Goal: Transaction & Acquisition: Purchase product/service

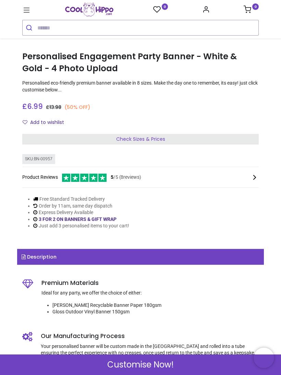
scroll to position [102, 0]
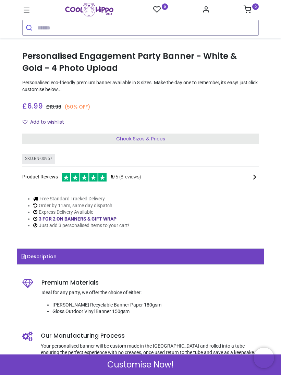
click at [171, 138] on div "Check Sizes & Prices" at bounding box center [140, 139] width 236 height 11
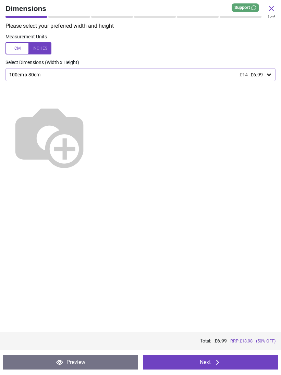
click at [269, 76] on icon at bounding box center [268, 74] width 7 height 7
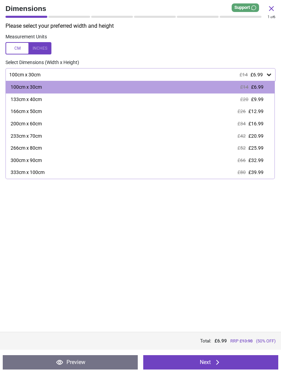
click at [34, 100] on div "133cm x 40cm" at bounding box center [26, 99] width 31 height 7
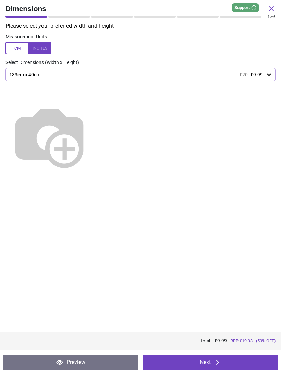
click at [207, 362] on button "Next" at bounding box center [210, 362] width 135 height 14
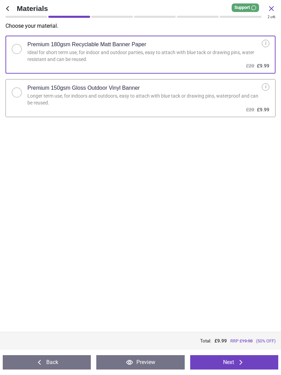
click at [225, 362] on button "Next" at bounding box center [234, 362] width 88 height 14
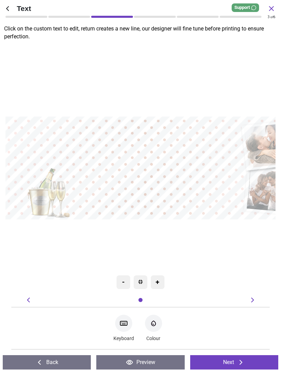
click at [123, 320] on icon at bounding box center [124, 323] width 8 height 8
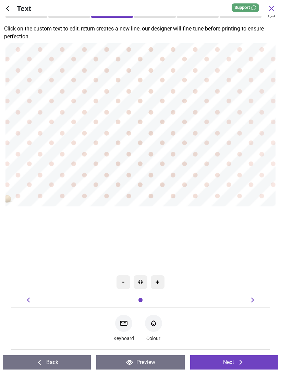
type textarea "**********"
click at [265, 235] on div "**********" at bounding box center [190, 118] width 579 height 534
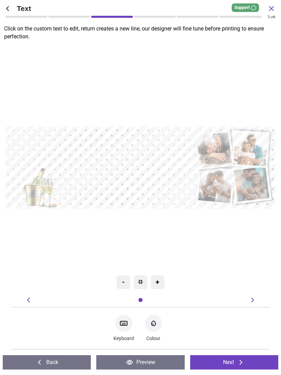
click at [154, 322] on icon "Font-Color" at bounding box center [153, 323] width 8 height 8
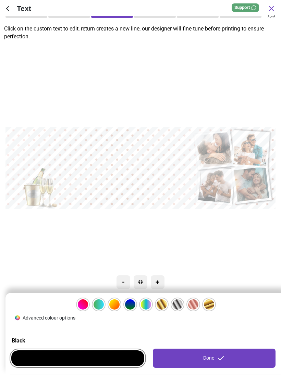
click at [88, 303] on div at bounding box center [83, 304] width 10 height 10
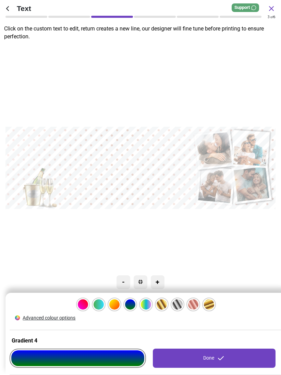
click at [218, 356] on icon at bounding box center [221, 358] width 8 height 8
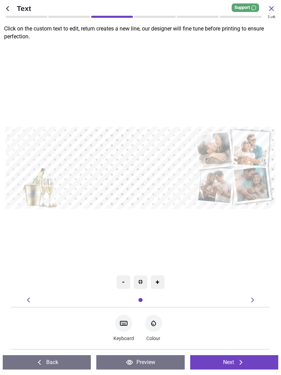
click at [232, 360] on button "Next" at bounding box center [234, 362] width 88 height 14
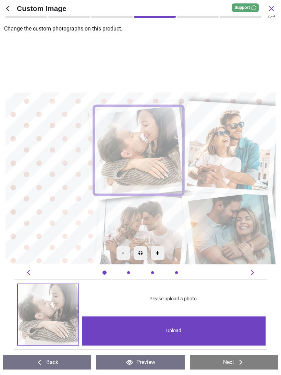
click at [156, 147] on image at bounding box center [141, 149] width 90 height 89
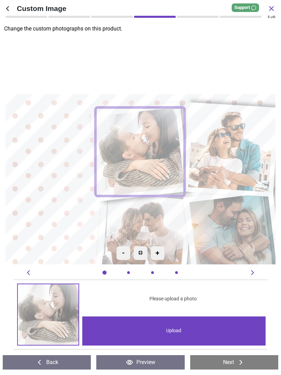
click at [178, 334] on div "Upload" at bounding box center [173, 330] width 183 height 29
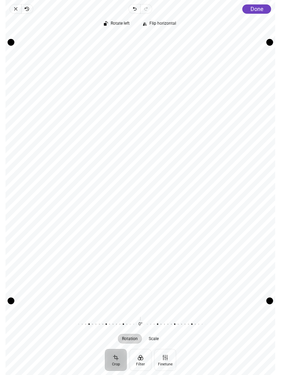
click at [255, 10] on span "Done" at bounding box center [256, 9] width 13 height 7
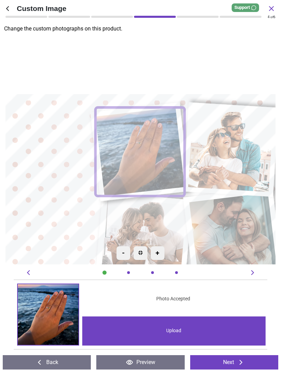
click at [246, 152] on image at bounding box center [233, 149] width 86 height 85
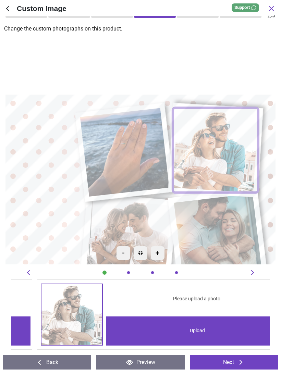
scroll to position [0, 258]
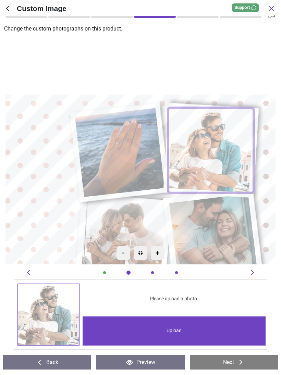
click at [182, 328] on div "Upload" at bounding box center [174, 330] width 183 height 29
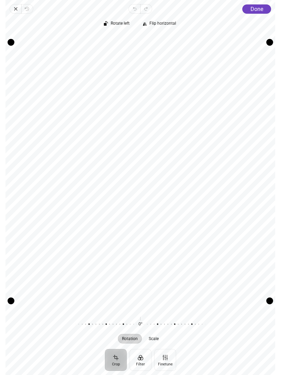
click at [256, 8] on span "Done" at bounding box center [256, 9] width 13 height 7
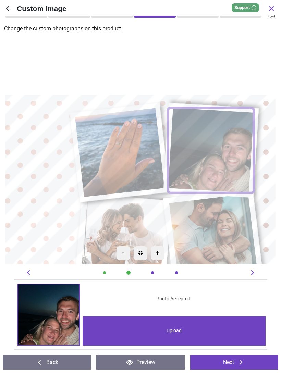
click at [57, 364] on button "Back" at bounding box center [47, 362] width 88 height 14
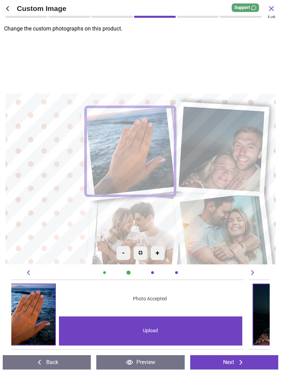
scroll to position [0, 0]
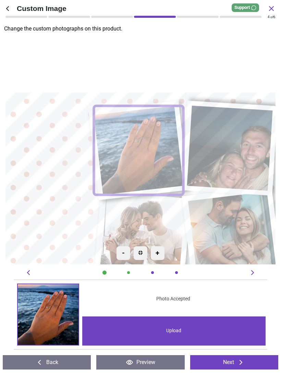
click at [244, 149] on image at bounding box center [232, 147] width 86 height 85
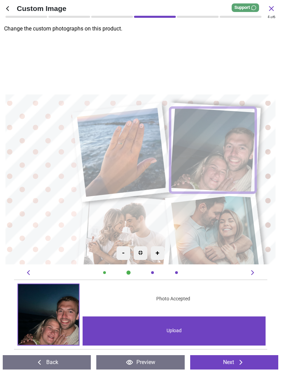
scroll to position [0, 258]
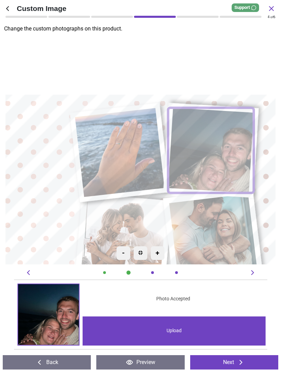
click at [153, 362] on button "Preview" at bounding box center [140, 362] width 88 height 14
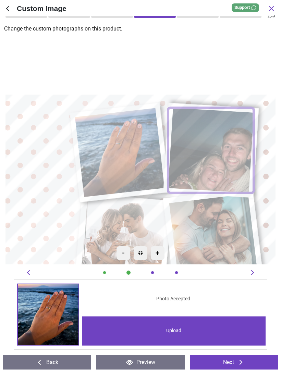
scroll to position [0, 258]
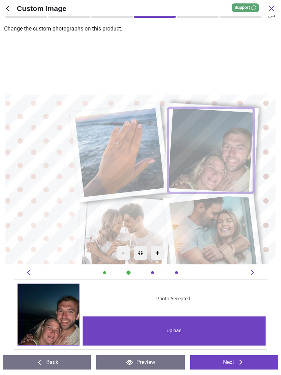
click at [148, 225] on image at bounding box center [125, 242] width 86 height 86
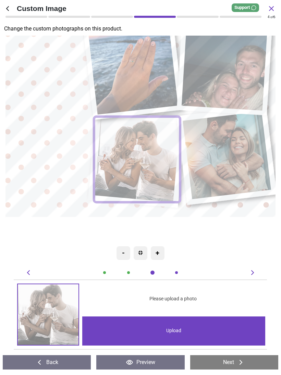
scroll to position [0, 517]
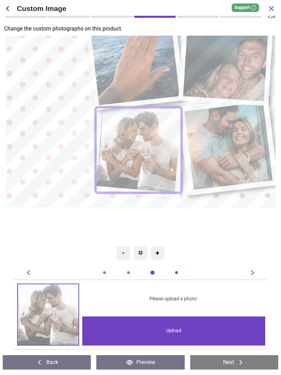
click at [184, 327] on div "Upload" at bounding box center [173, 330] width 183 height 29
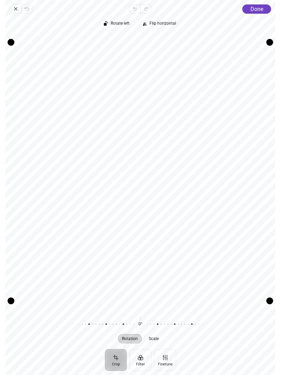
click at [261, 8] on span "Done" at bounding box center [256, 9] width 13 height 7
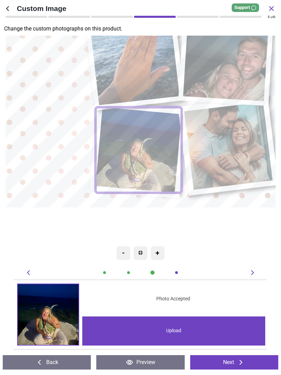
click at [247, 130] on image at bounding box center [230, 146] width 89 height 88
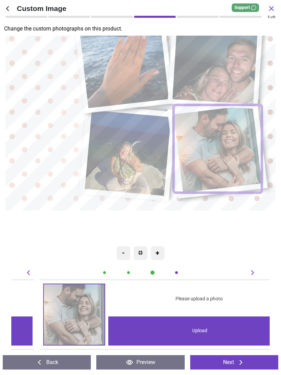
scroll to position [0, 775]
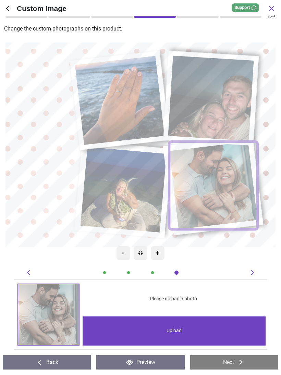
click at [186, 325] on div "Upload" at bounding box center [174, 330] width 183 height 29
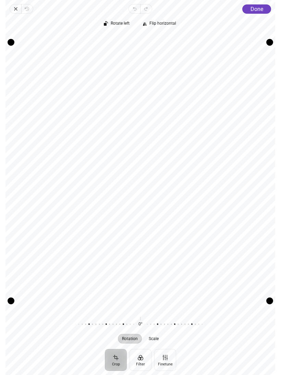
click at [258, 8] on span "Done" at bounding box center [256, 9] width 13 height 7
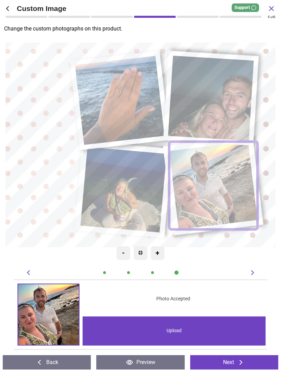
click at [171, 331] on div "Upload" at bounding box center [174, 330] width 183 height 29
click at [231, 361] on button "Next" at bounding box center [234, 362] width 88 height 14
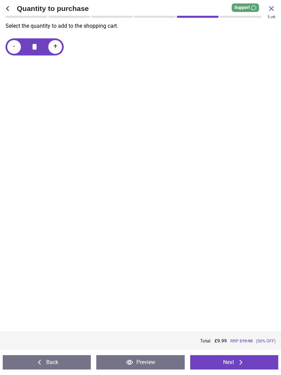
click at [231, 361] on button "Next" at bounding box center [234, 362] width 88 height 14
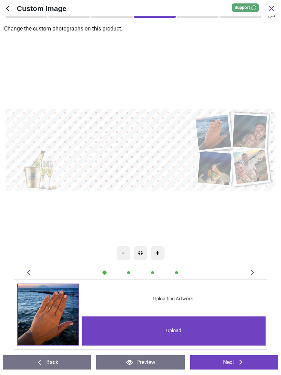
scroll to position [102, 0]
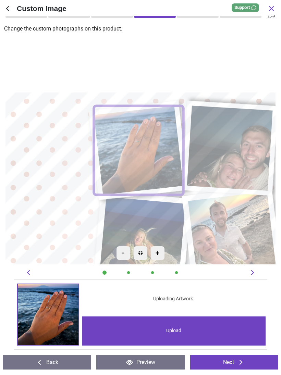
click at [226, 359] on button "Next" at bounding box center [234, 362] width 88 height 14
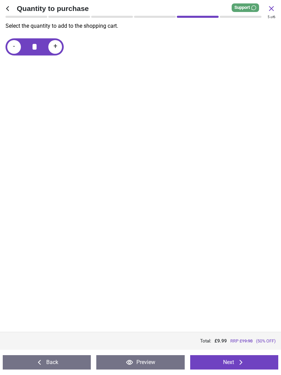
click at [233, 361] on button "Next" at bounding box center [234, 362] width 88 height 14
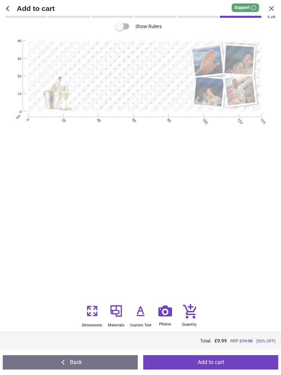
click at [213, 360] on button "Add to cart" at bounding box center [210, 362] width 135 height 14
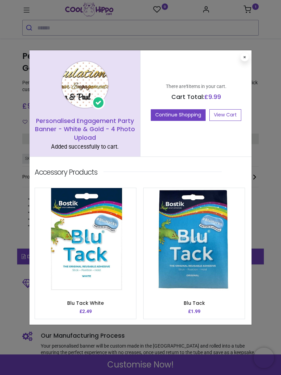
click at [228, 119] on link "View Cart" at bounding box center [225, 115] width 32 height 12
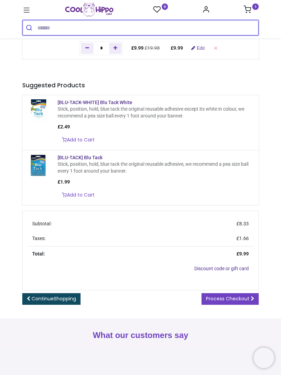
scroll to position [64, 0]
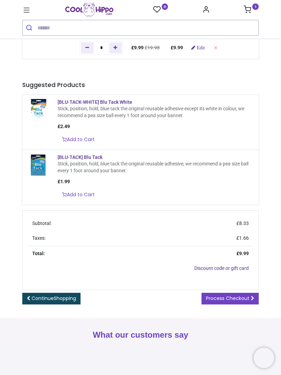
click at [233, 302] on span "Process Checkout" at bounding box center [227, 298] width 43 height 7
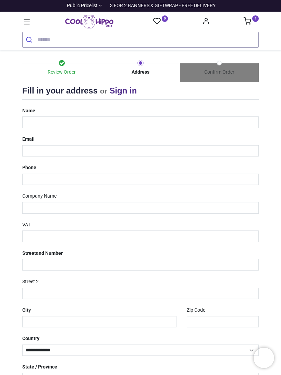
select select "***"
click at [137, 112] on div "Name" at bounding box center [140, 116] width 247 height 23
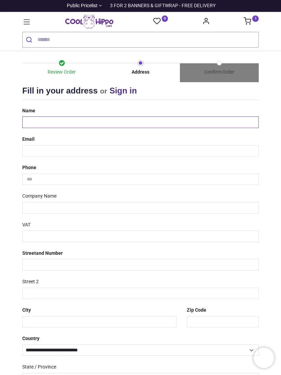
click at [154, 121] on input "text" at bounding box center [140, 122] width 236 height 12
type input "*********"
click at [78, 149] on input "email" at bounding box center [140, 151] width 236 height 12
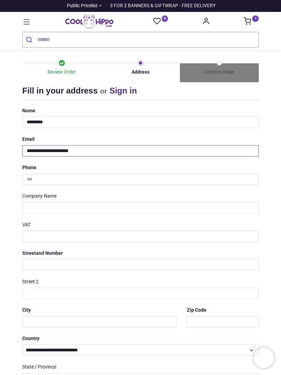
type input "**********"
click at [95, 179] on input "tel" at bounding box center [140, 180] width 236 height 12
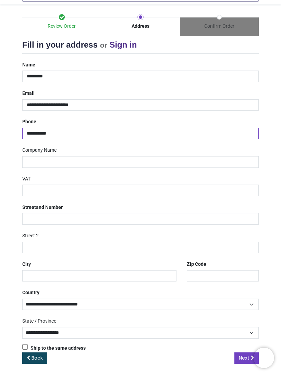
scroll to position [46, 0]
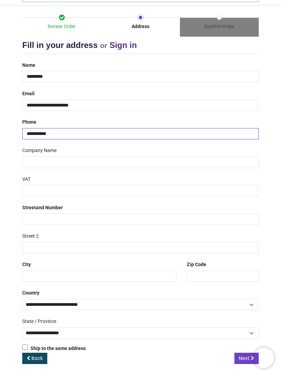
type input "**********"
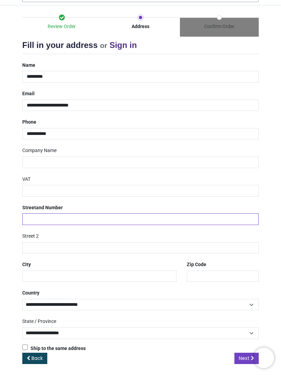
click at [117, 218] on input "text" at bounding box center [140, 219] width 236 height 12
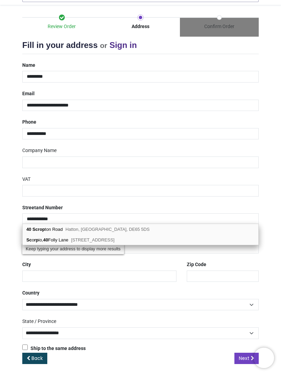
click at [107, 231] on span "Hatton, [GEOGRAPHIC_DATA], DE65 5DS" at bounding box center [107, 229] width 84 height 5
type input "**********"
type input "******"
type input "********"
select select "***"
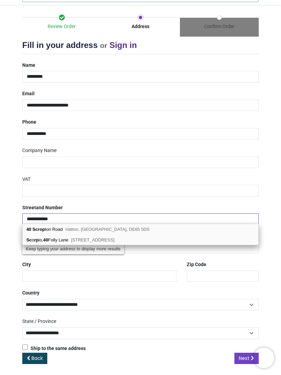
select select "***"
type input "*****"
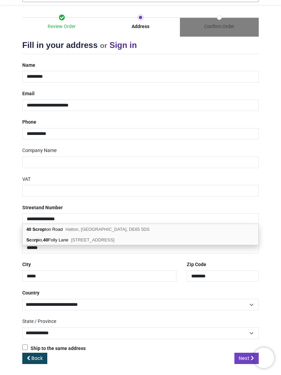
click at [261, 151] on div "Company Name" at bounding box center [140, 156] width 247 height 23
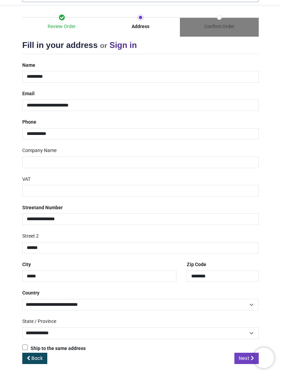
click at [242, 357] on span "Next" at bounding box center [244, 358] width 11 height 7
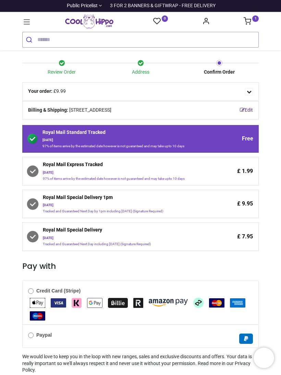
click at [236, 171] on div "£ 1.99" at bounding box center [232, 171] width 42 height 20
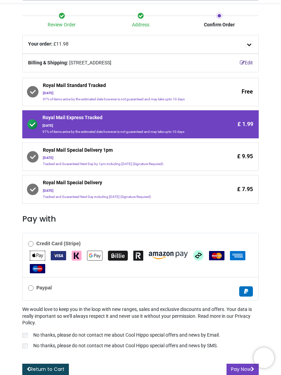
scroll to position [47, 0]
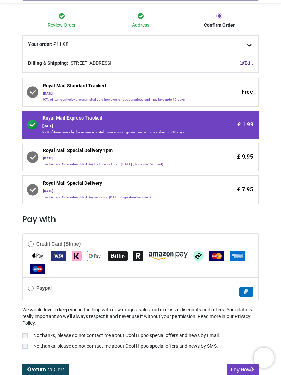
click at [236, 369] on button "Pay Now" at bounding box center [242, 370] width 32 height 12
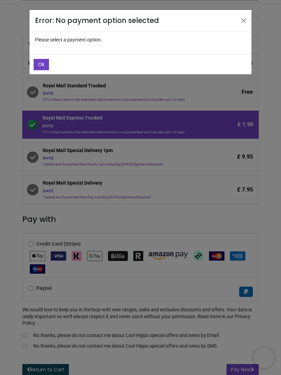
click at [33, 293] on div "Error: No payment option selected Please select a payment option. Ok" at bounding box center [140, 187] width 281 height 375
click at [32, 290] on div "Error: No payment option selected Please select a payment option. Ok" at bounding box center [140, 187] width 281 height 375
click at [31, 286] on div "Error: No payment option selected Please select a payment option. Ok" at bounding box center [140, 187] width 281 height 375
click at [246, 21] on button "Close" at bounding box center [243, 20] width 10 height 10
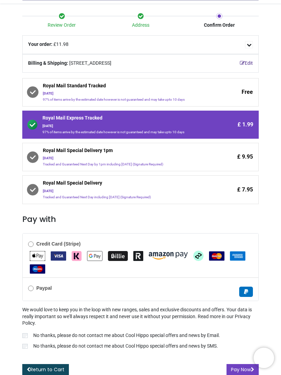
click at [234, 369] on button "Pay Now" at bounding box center [242, 370] width 32 height 12
